Goal: Task Accomplishment & Management: Use online tool/utility

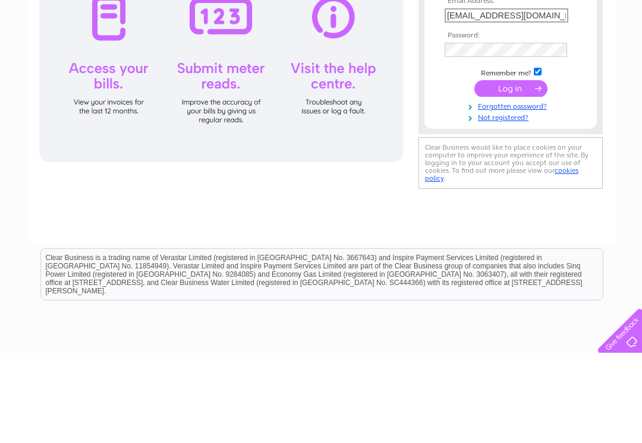
type input "susannahs.tearoom@gmail.com"
click at [505, 182] on input "submit" at bounding box center [510, 178] width 73 height 17
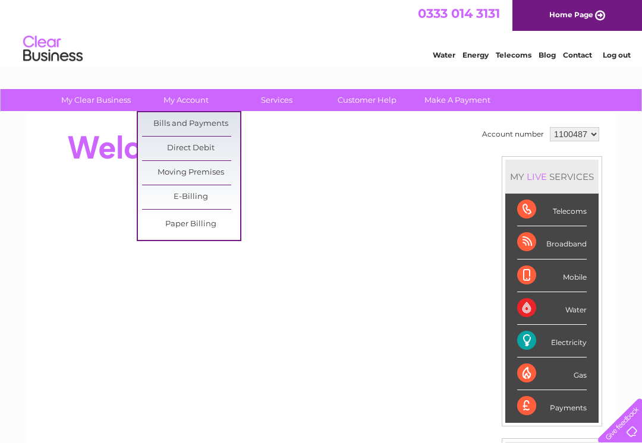
click at [215, 121] on link "Bills and Payments" at bounding box center [191, 124] width 98 height 24
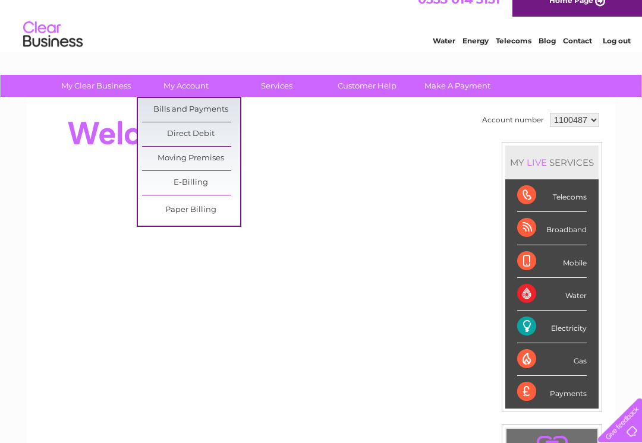
scroll to position [14, 0]
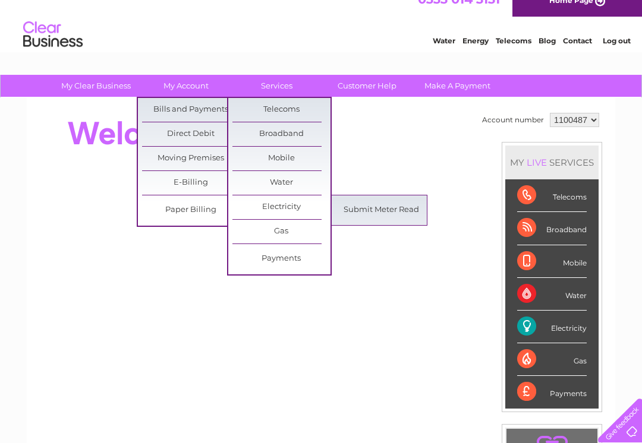
click at [409, 209] on link "Submit Meter Read" at bounding box center [381, 210] width 98 height 24
click at [396, 218] on link "Submit Meter Read" at bounding box center [381, 210] width 98 height 24
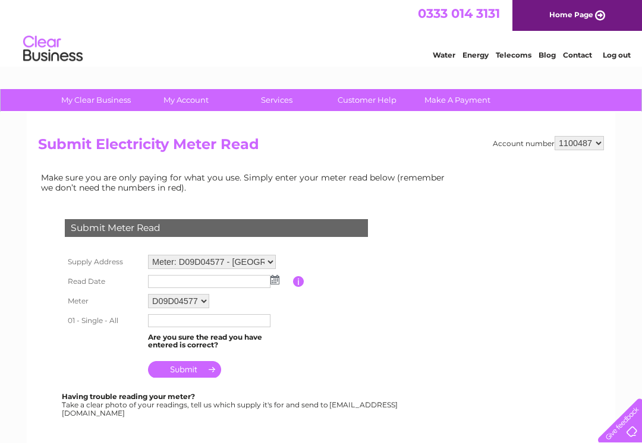
click at [270, 288] on input "text" at bounding box center [209, 281] width 122 height 13
click at [272, 282] on img at bounding box center [276, 281] width 9 height 10
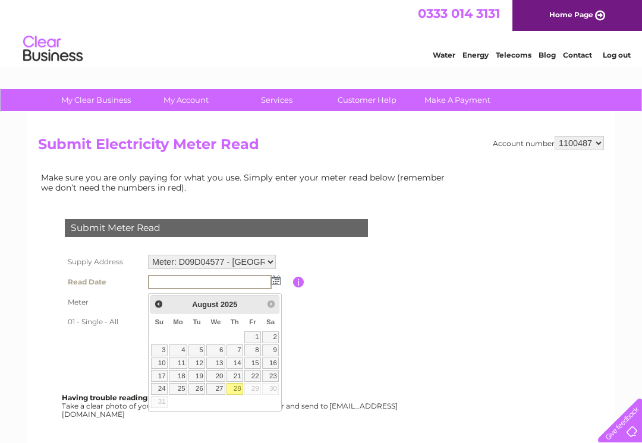
click at [235, 389] on link "28" at bounding box center [234, 389] width 17 height 12
type input "2025/08/28"
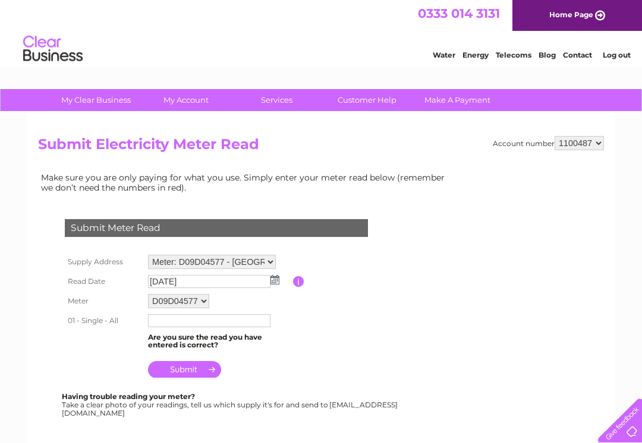
click at [232, 327] on input "text" at bounding box center [209, 320] width 122 height 13
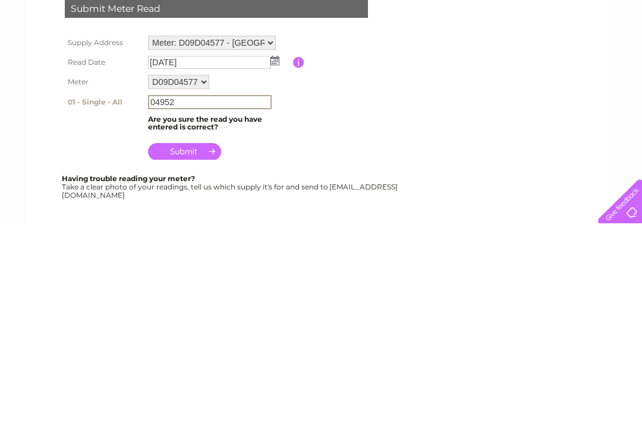
type input "04952"
click at [190, 362] on input "submit" at bounding box center [184, 370] width 73 height 17
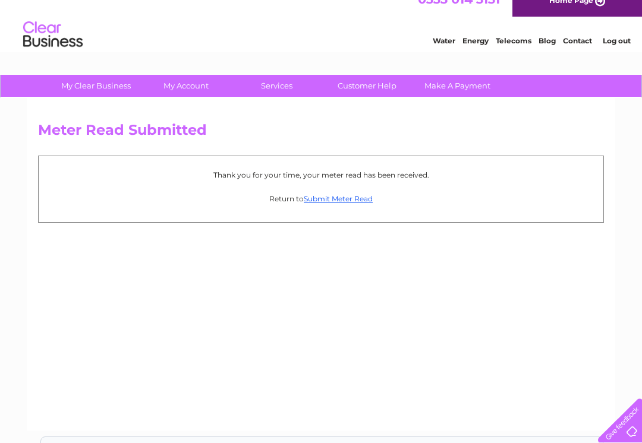
scroll to position [15, 0]
